Goal: Contribute content

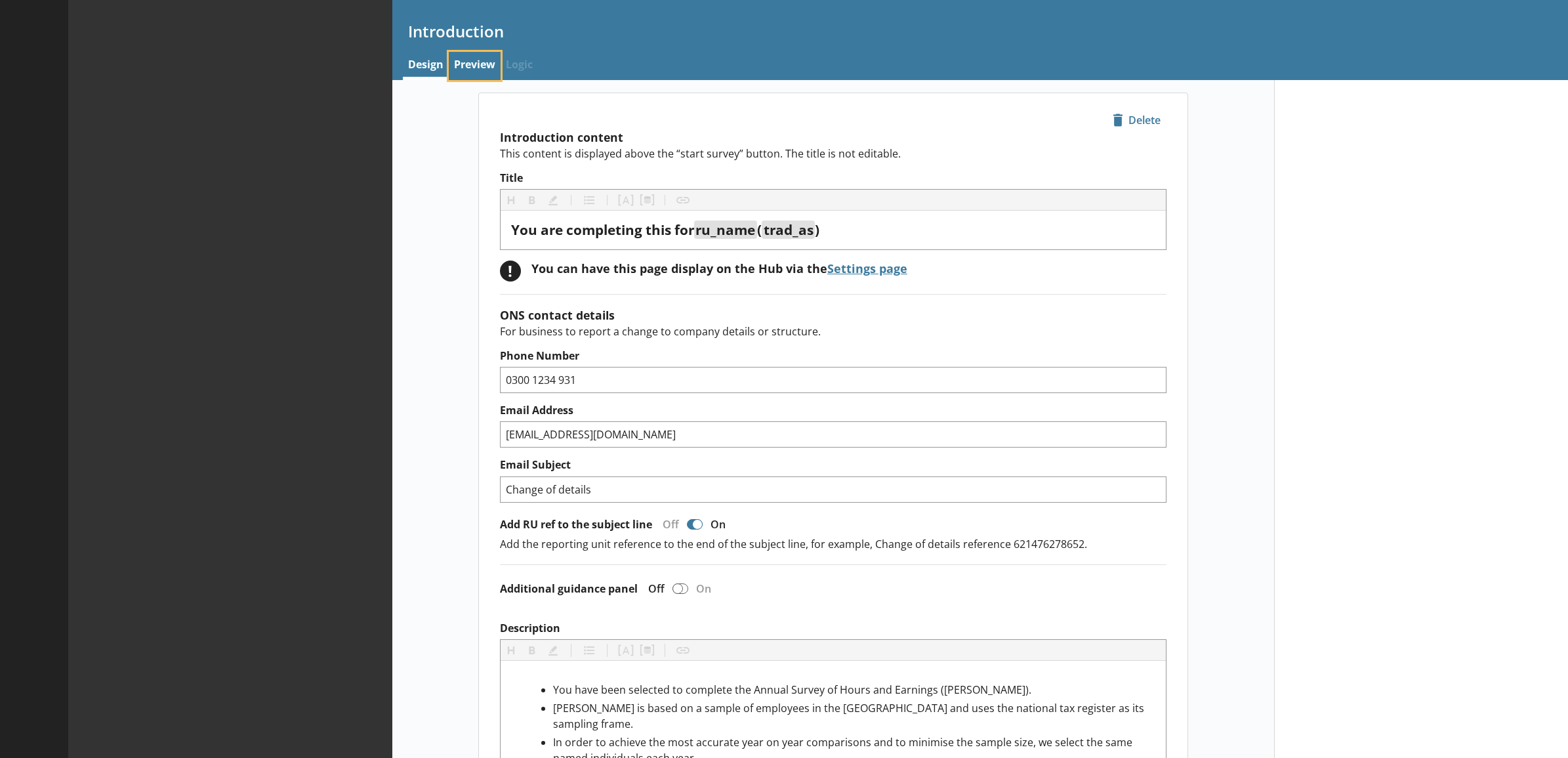
click at [476, 72] on link "Preview" at bounding box center [475, 66] width 52 height 28
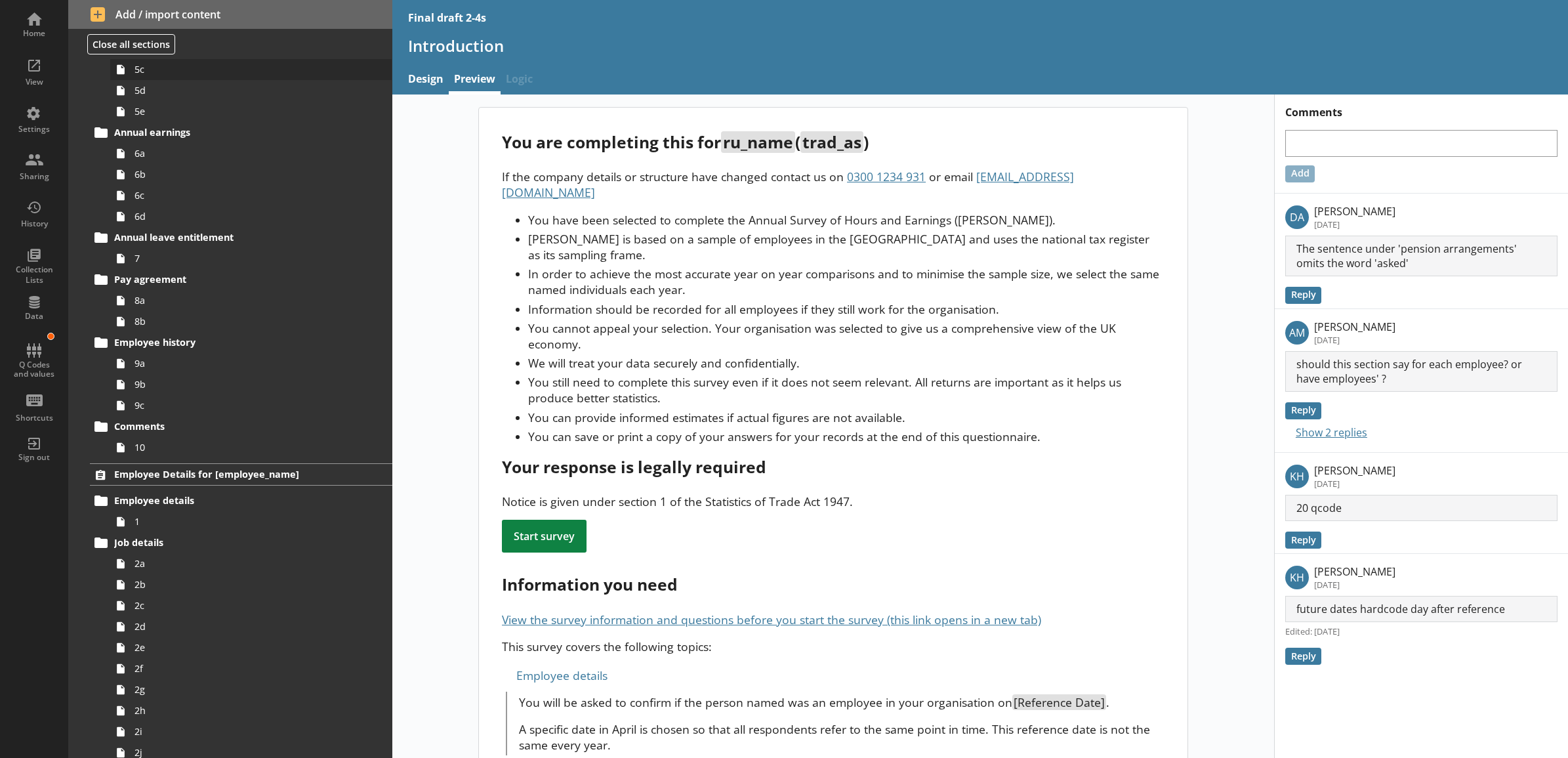
scroll to position [956, 0]
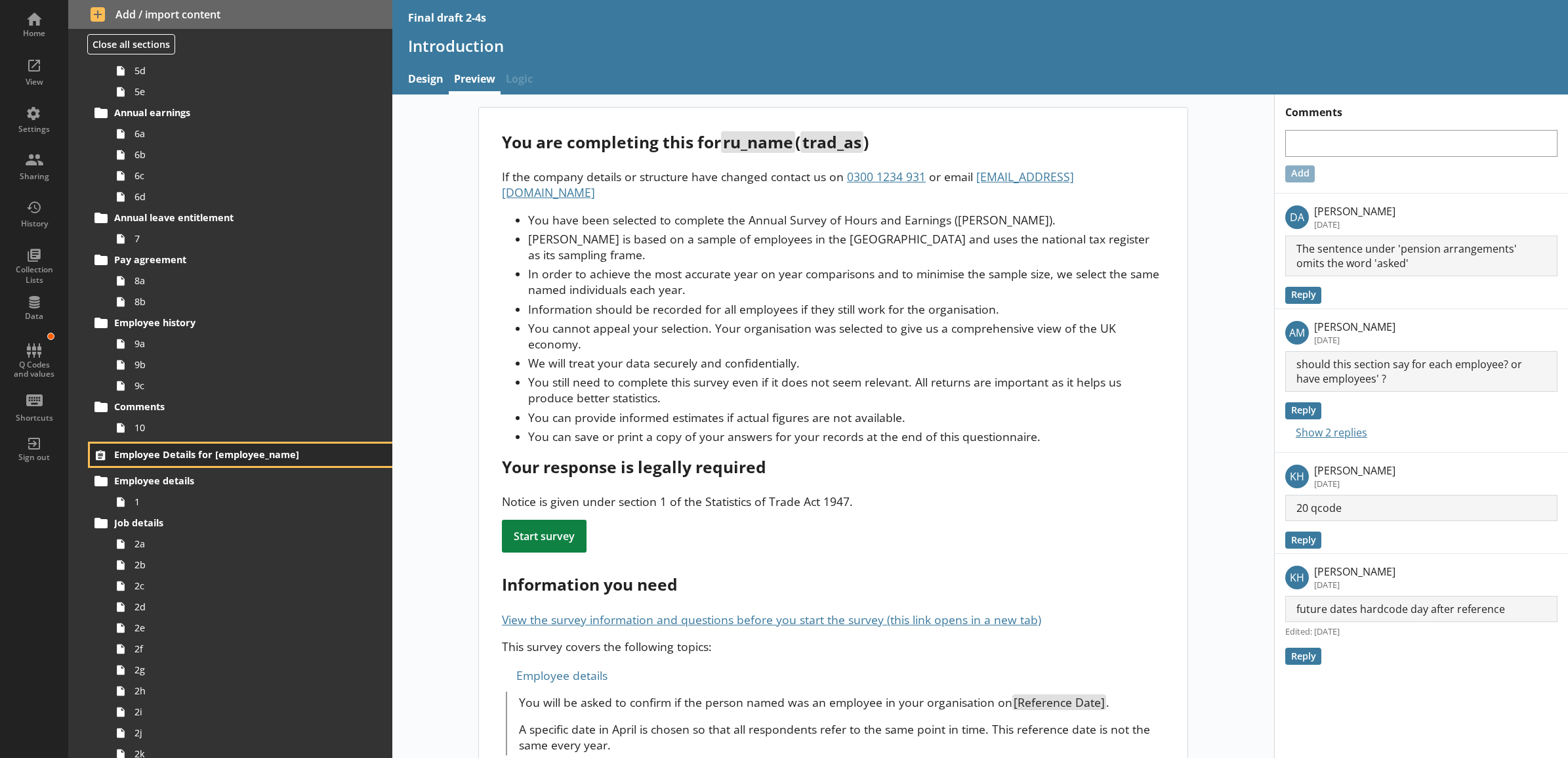
click at [258, 453] on span "Employee Details for [employee_name]" at bounding box center [223, 454] width 219 height 12
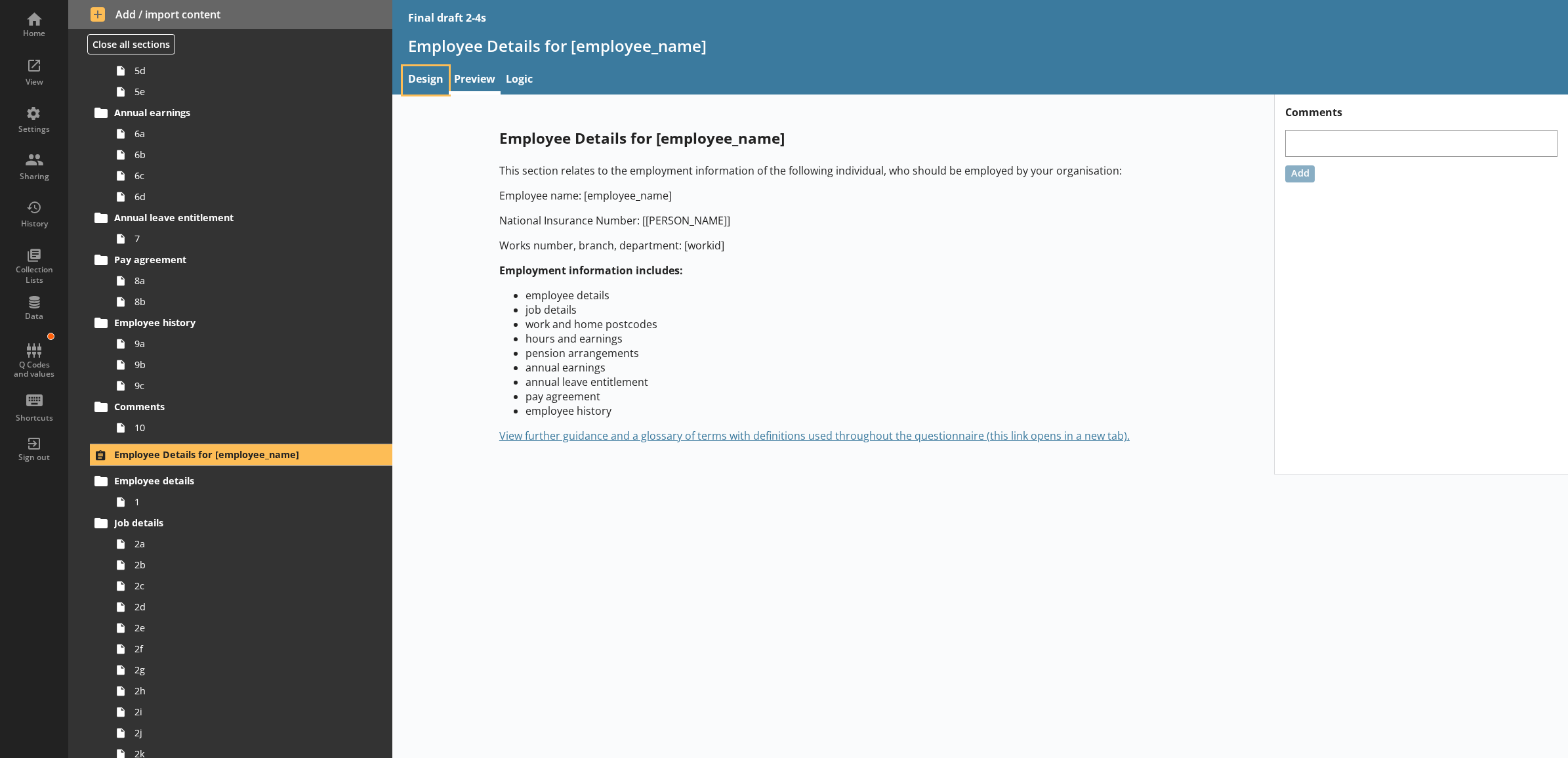
click at [433, 85] on link "Design" at bounding box center [426, 80] width 46 height 28
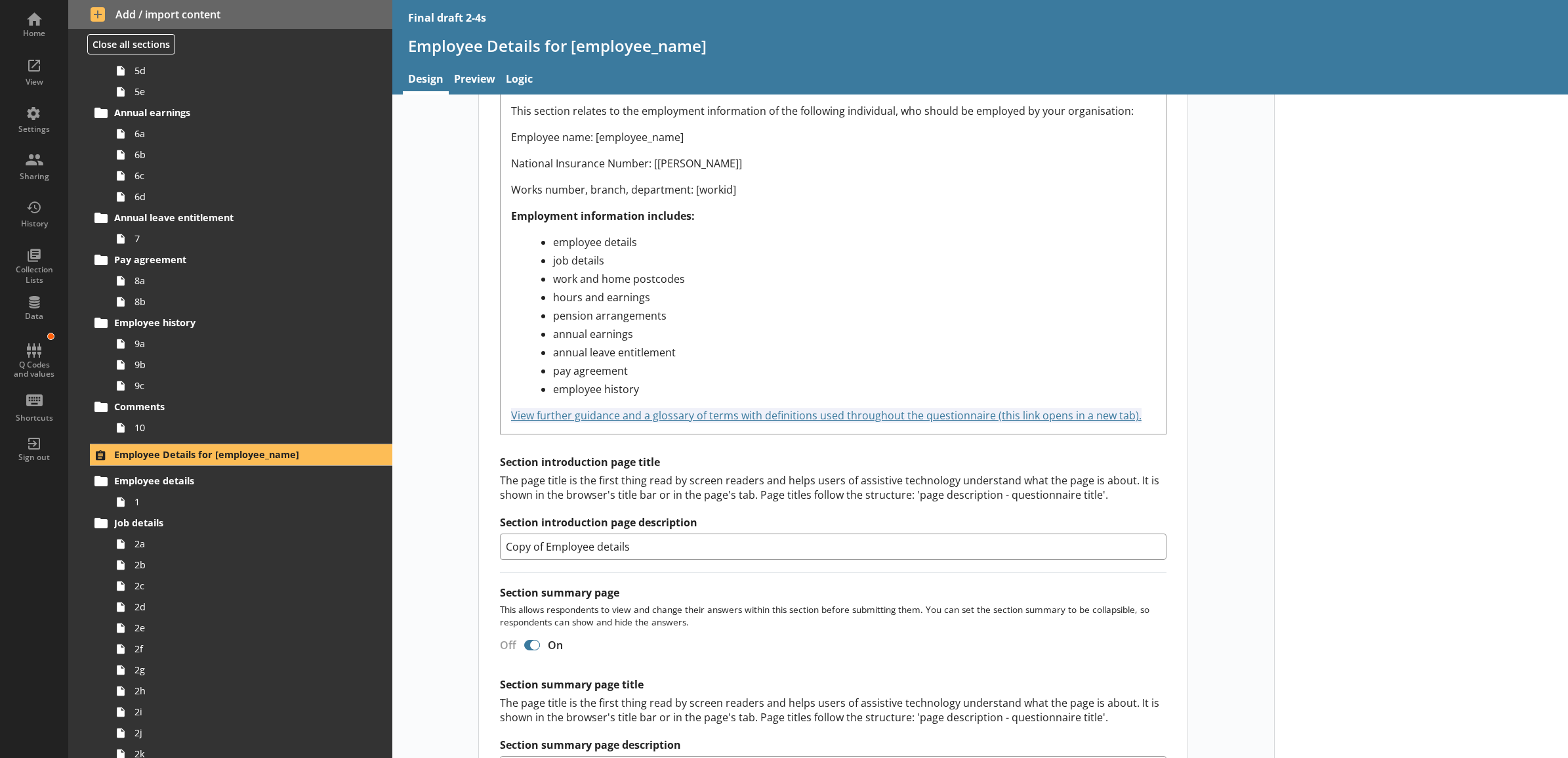
scroll to position [546, 0]
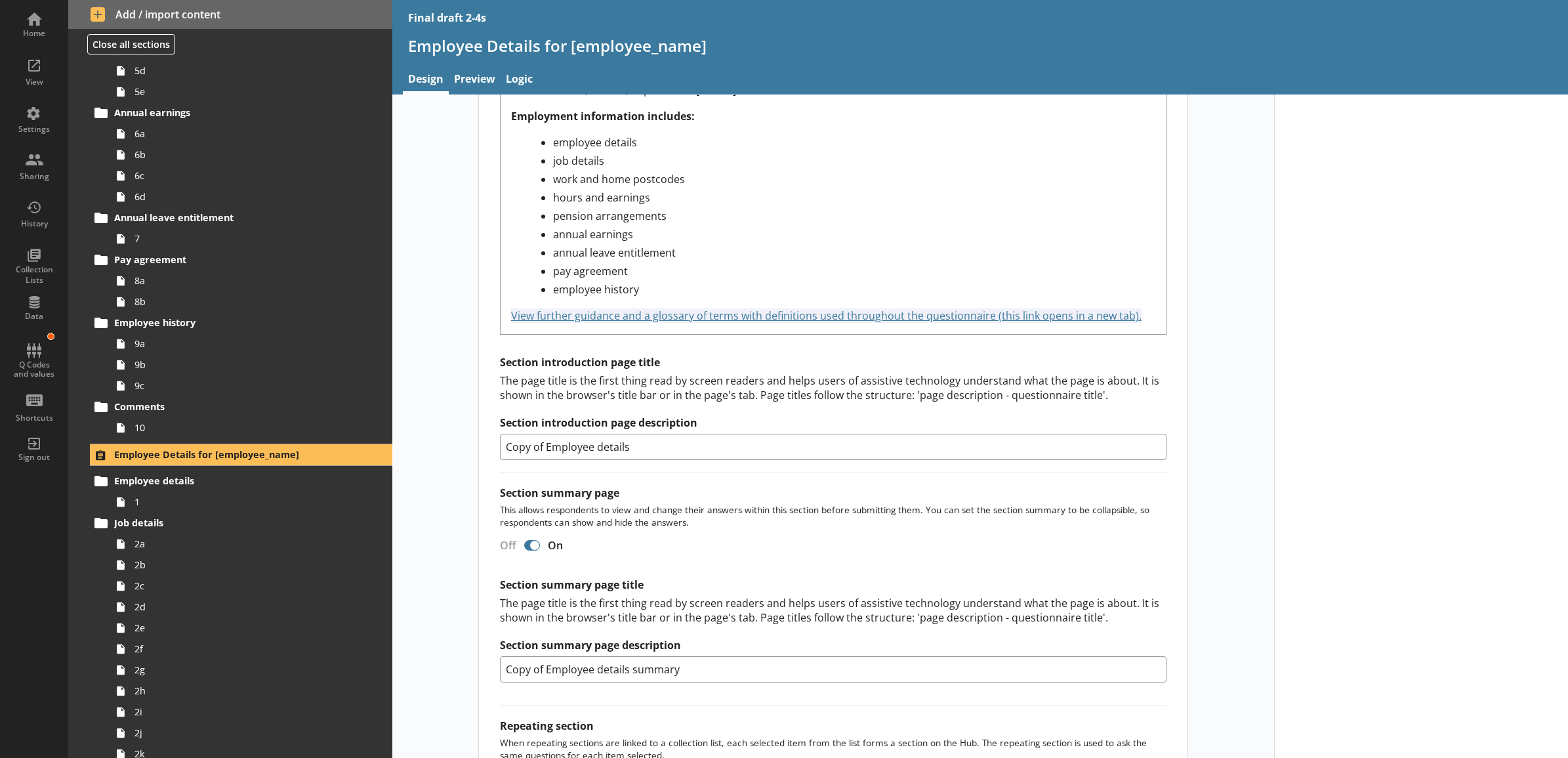
drag, startPoint x: 541, startPoint y: 451, endPoint x: 476, endPoint y: 450, distance: 65.0
click at [479, 450] on div "Section title This will be shown on the hub. Heading Heading Bold Bold Highligh…" at bounding box center [833, 246] width 708 height 1152
type input "Employee details"
drag, startPoint x: 541, startPoint y: 671, endPoint x: 477, endPoint y: 667, distance: 64.1
click at [479, 667] on div "Section title This will be shown on the hub. Heading Heading Bold Bold Highligh…" at bounding box center [833, 246] width 708 height 1152
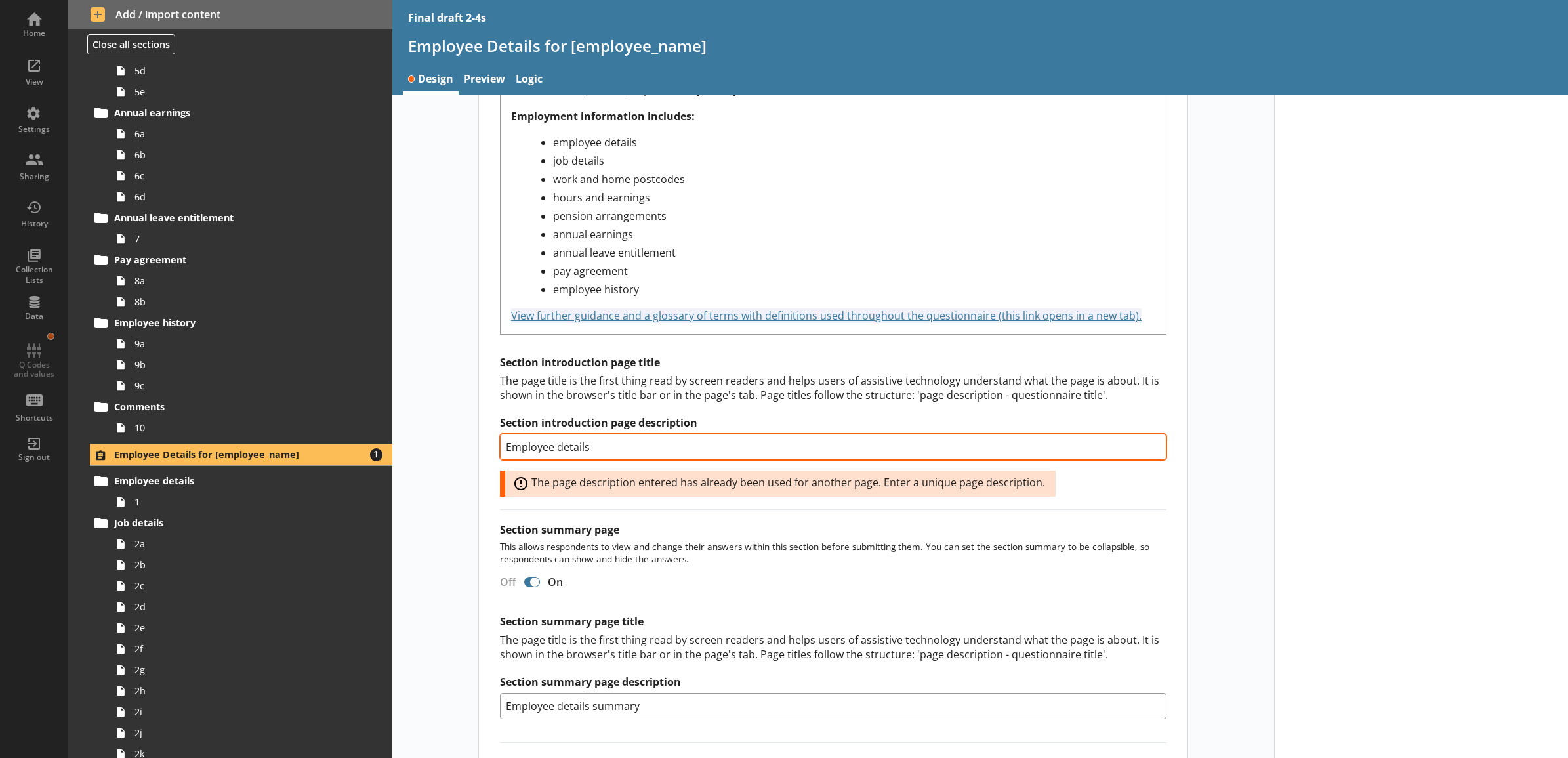
type input "Employee details summary"
click at [677, 442] on input "Employee details" at bounding box center [833, 447] width 667 height 26
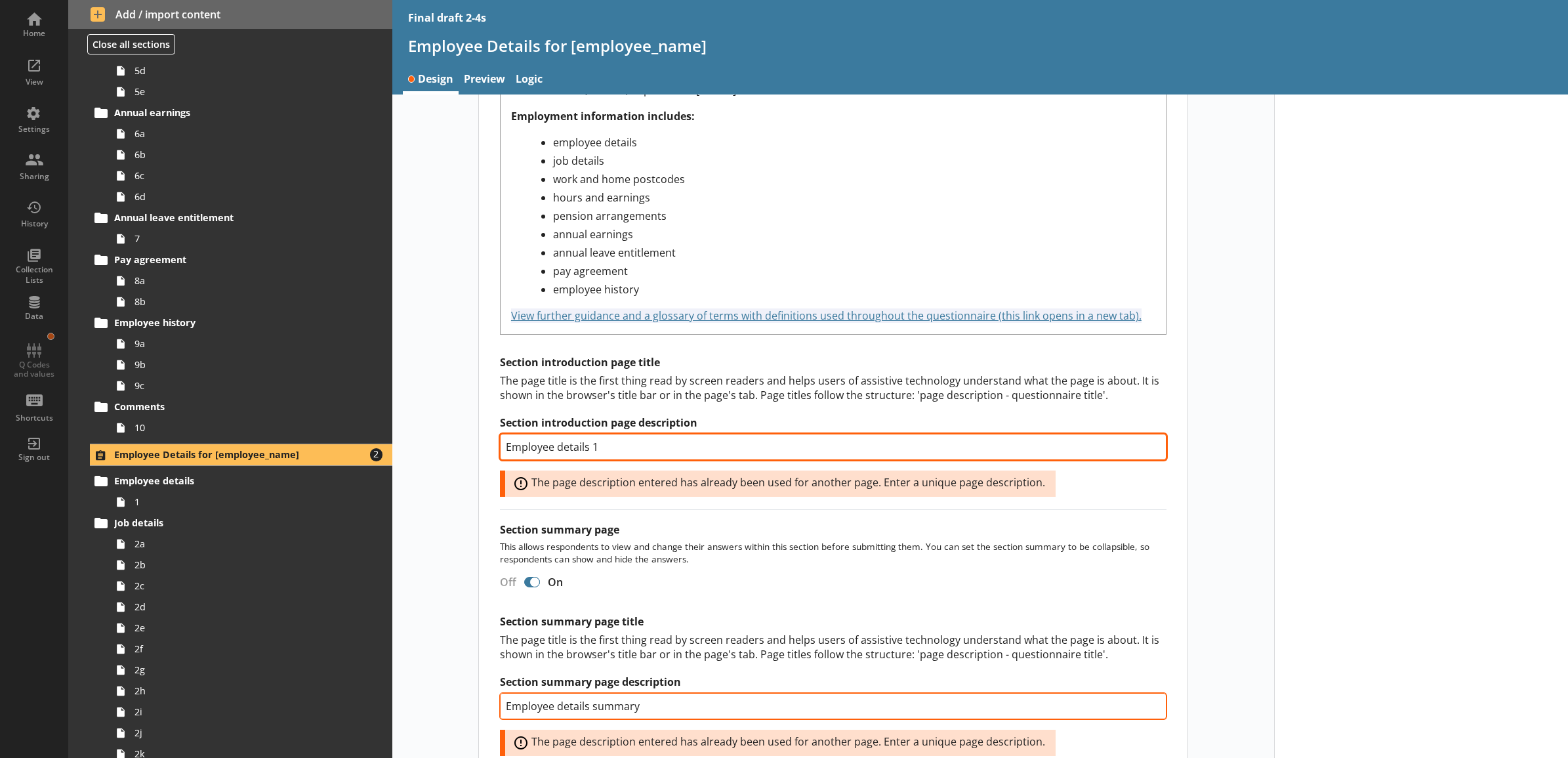
type input "Employee details 1"
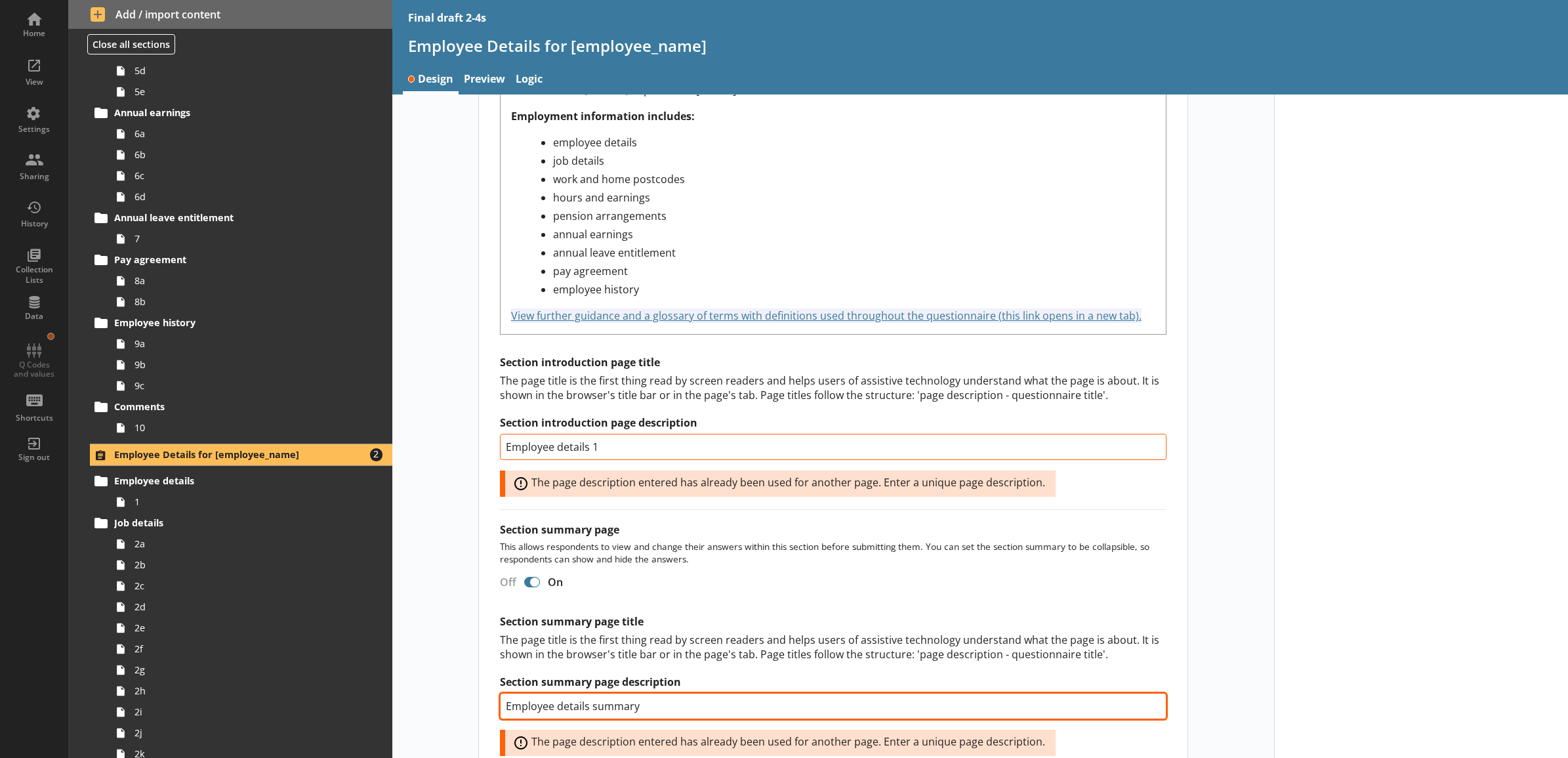
click at [660, 713] on input "Employee details summary" at bounding box center [833, 705] width 667 height 26
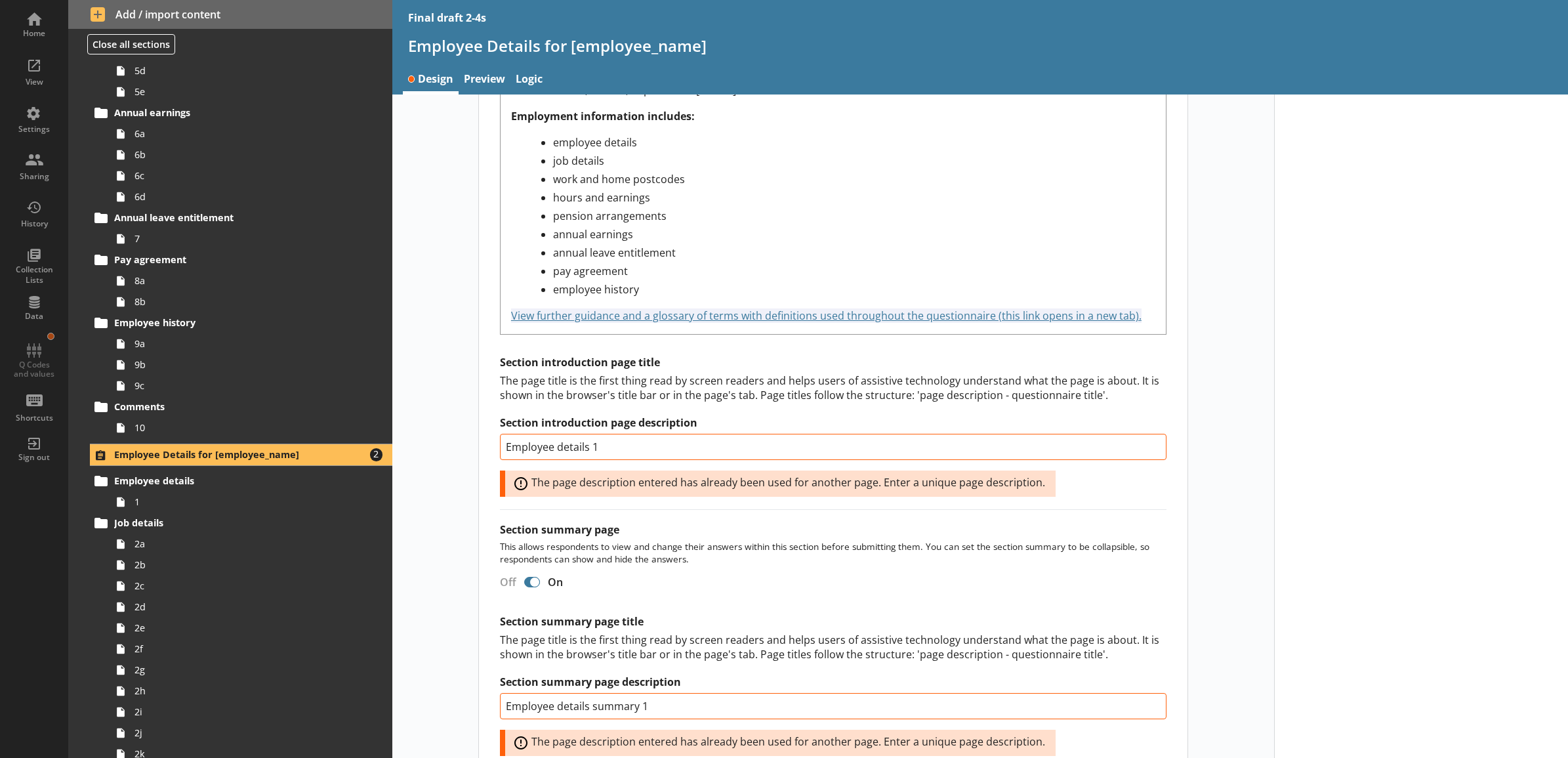
click at [480, 561] on div "Section title This will be shown on the hub. Heading Heading Bold Bold Highligh…" at bounding box center [833, 282] width 708 height 1226
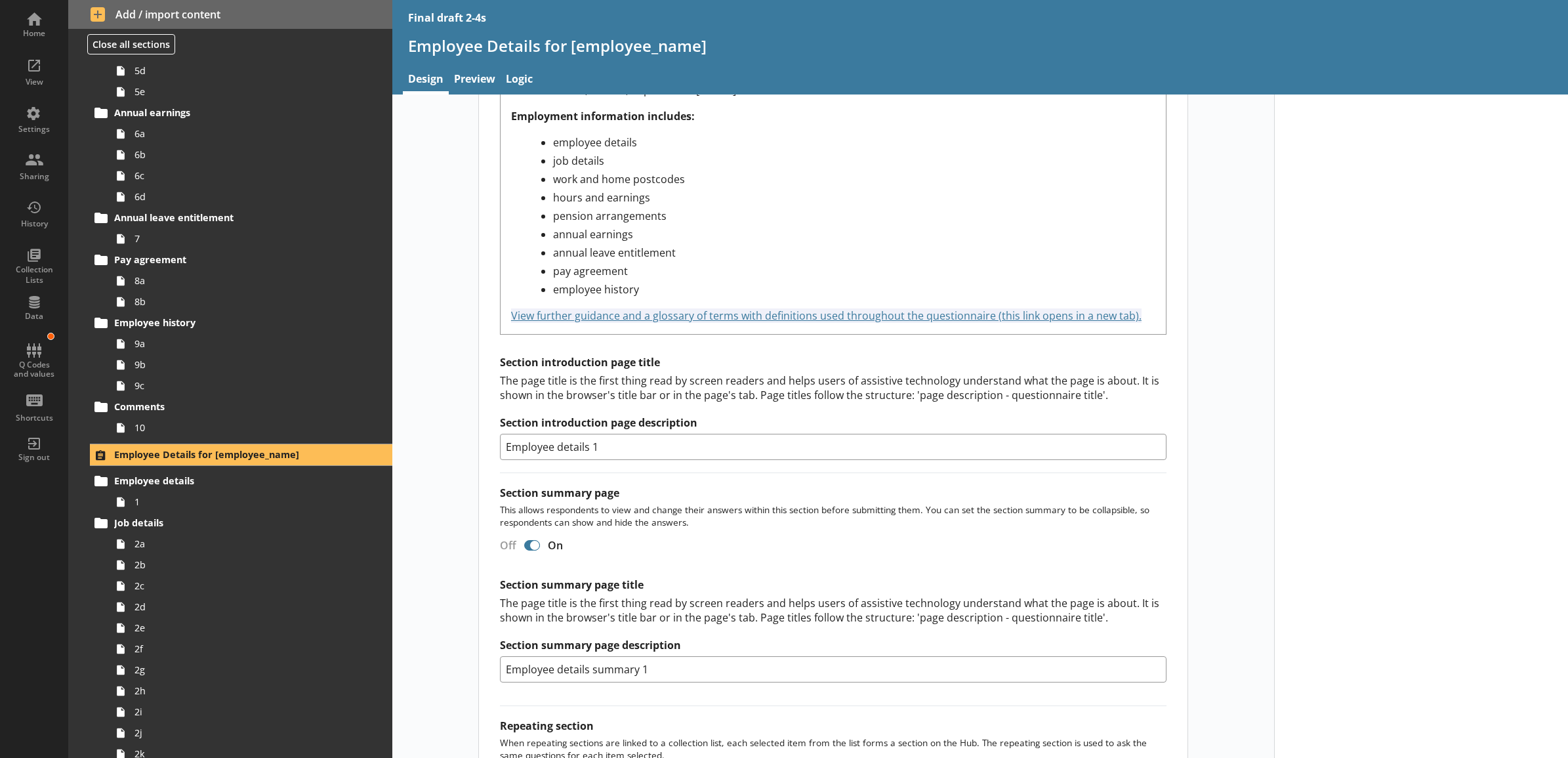
click at [636, 671] on input "Employee details summary 1" at bounding box center [833, 669] width 667 height 26
type input "Employee details summary 1"
click at [455, 545] on div "Short code 24 Move icon-copy Duplicate icon-delete Created with Sketch. Delete …" at bounding box center [833, 192] width 882 height 1262
